Goal: Obtain resource: Obtain resource

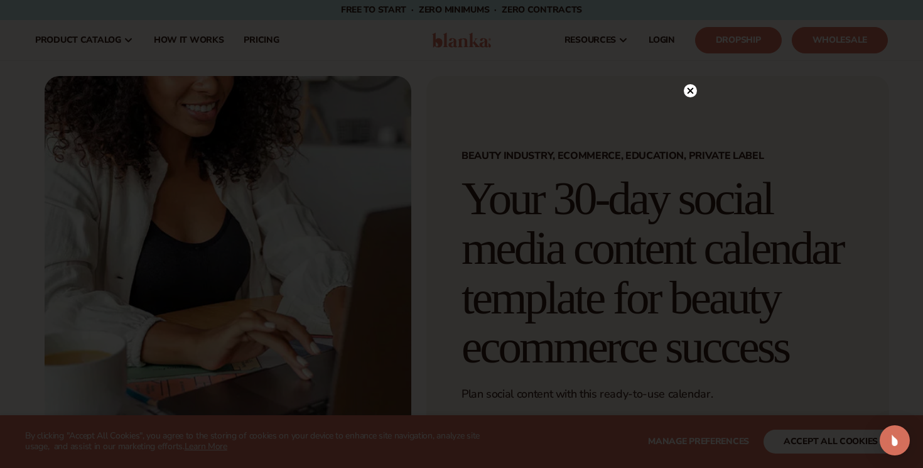
click at [685, 86] on icon at bounding box center [689, 90] width 13 height 13
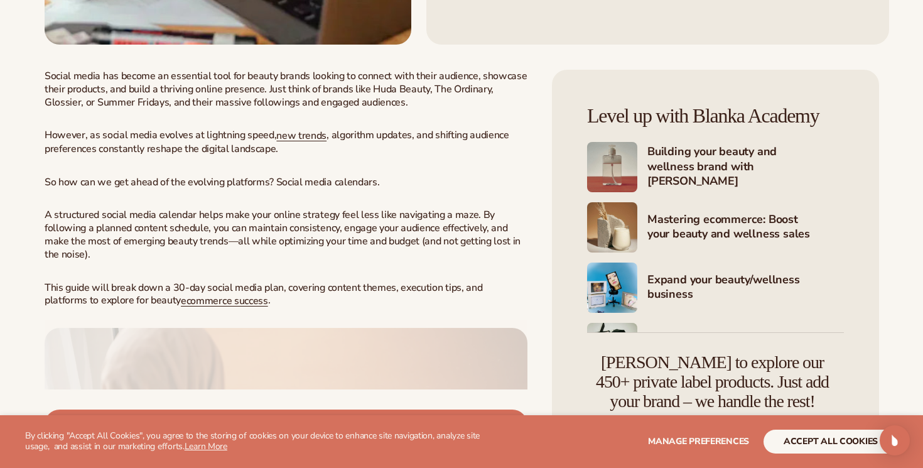
scroll to position [586, 0]
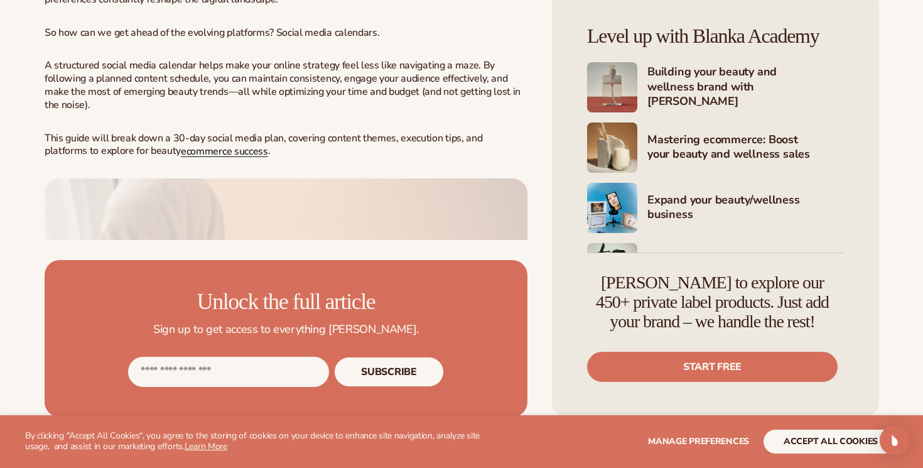
click at [181, 158] on span "ecommerce success" at bounding box center [224, 151] width 87 height 14
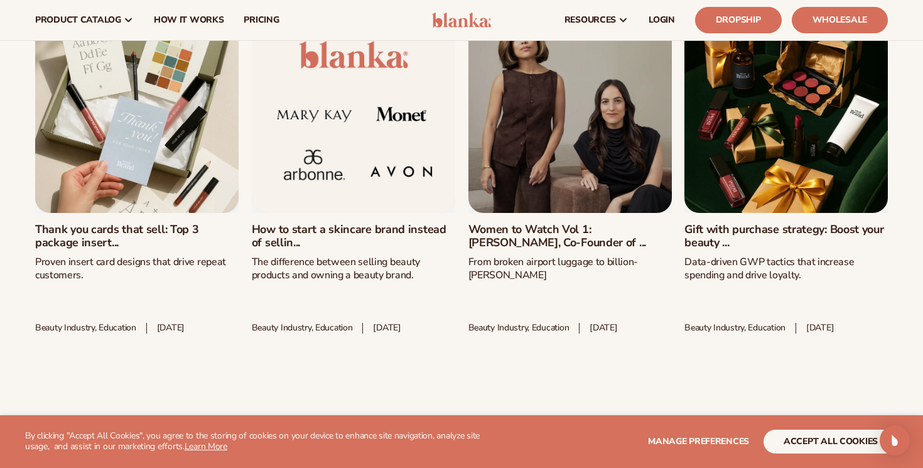
scroll to position [926, 0]
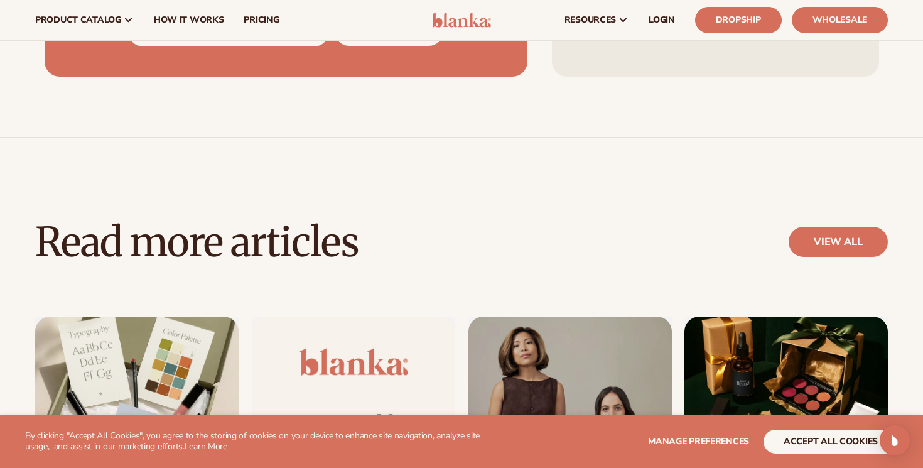
click at [188, 46] on input "Email address" at bounding box center [228, 31] width 201 height 30
type input "**********"
click at [361, 46] on button "Subscribe" at bounding box center [388, 31] width 109 height 30
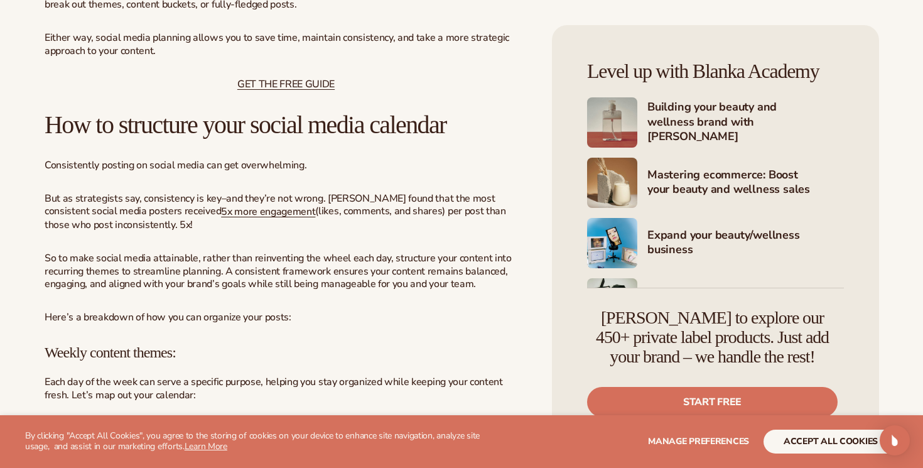
scroll to position [1191, 0]
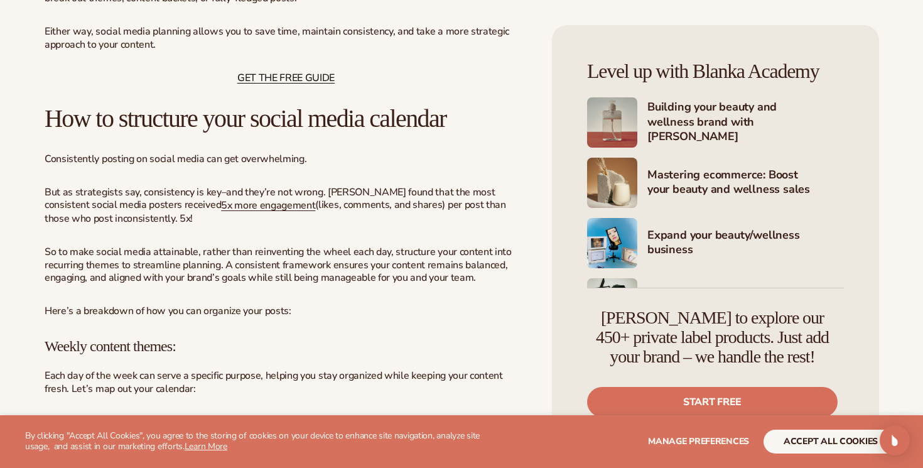
click at [303, 85] on span "GET THE FREE GUIDE" at bounding box center [285, 78] width 97 height 14
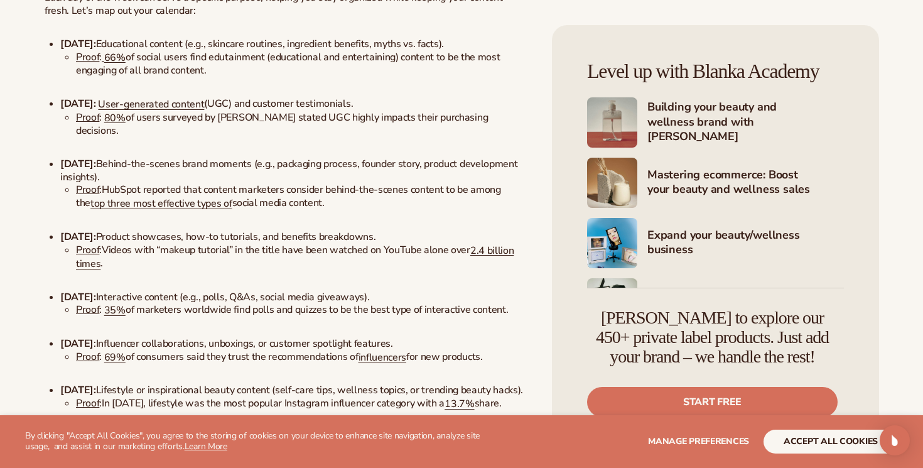
scroll to position [1577, 0]
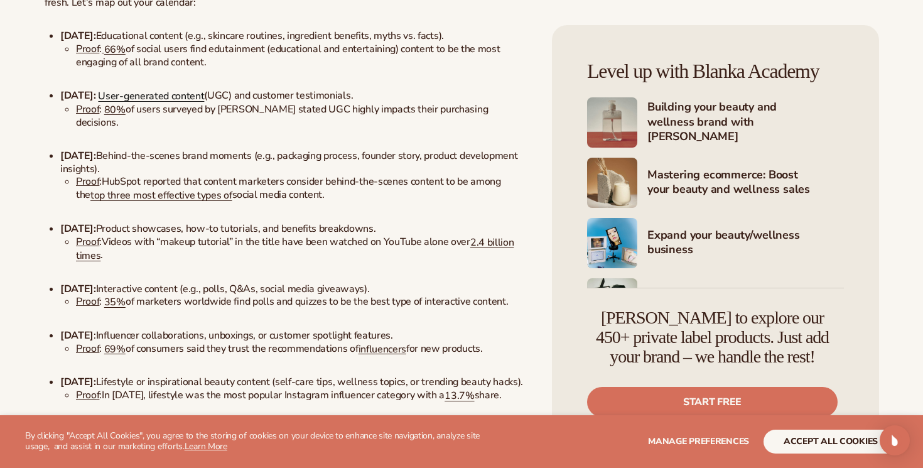
click at [183, 103] on span "User-generated content" at bounding box center [151, 96] width 106 height 14
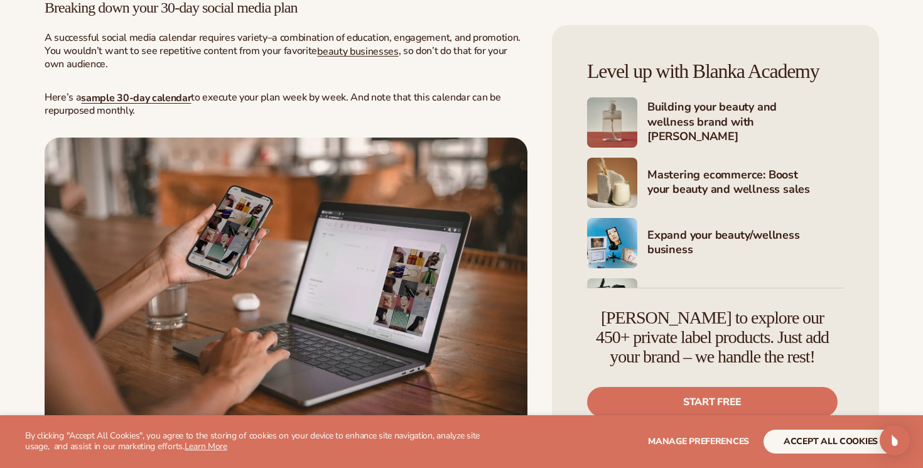
scroll to position [2021, 0]
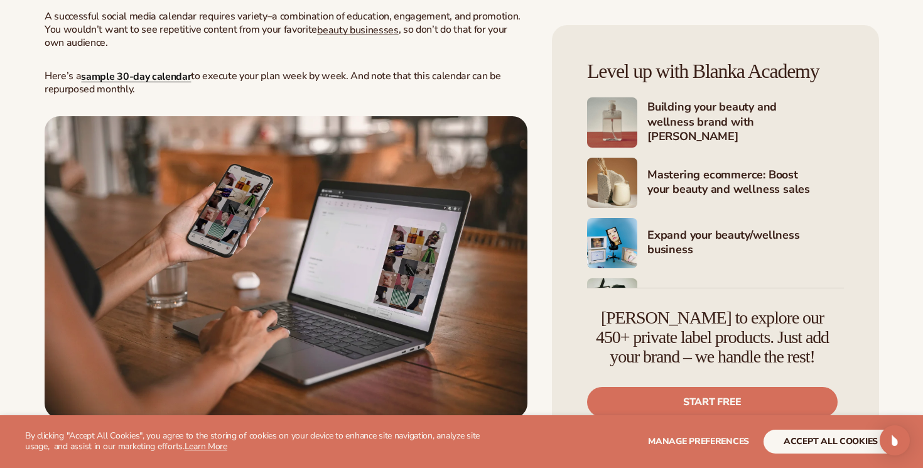
click at [156, 83] on strong "sample 30-day calendar" at bounding box center [136, 77] width 110 height 14
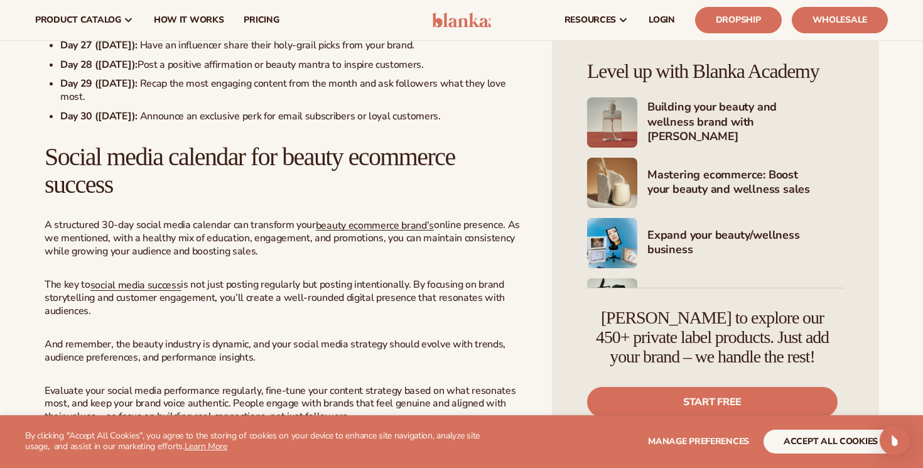
scroll to position [3196, 0]
